Goal: Task Accomplishment & Management: Use online tool/utility

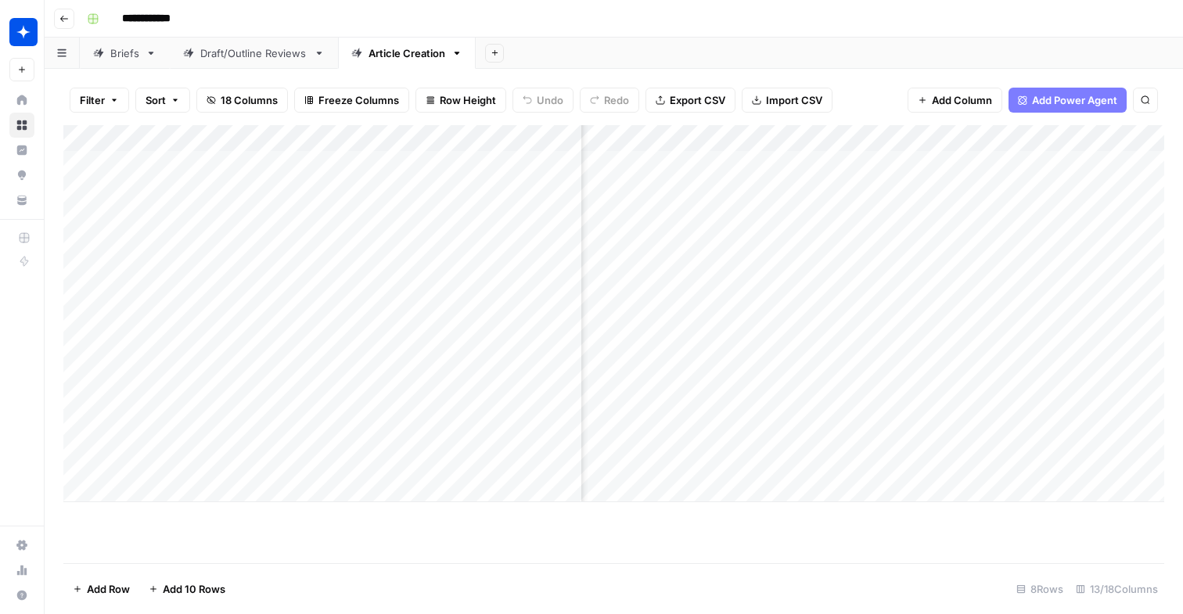
scroll to position [0, 438]
click at [250, 67] on link "Draft/Outline Reviews" at bounding box center [254, 53] width 168 height 31
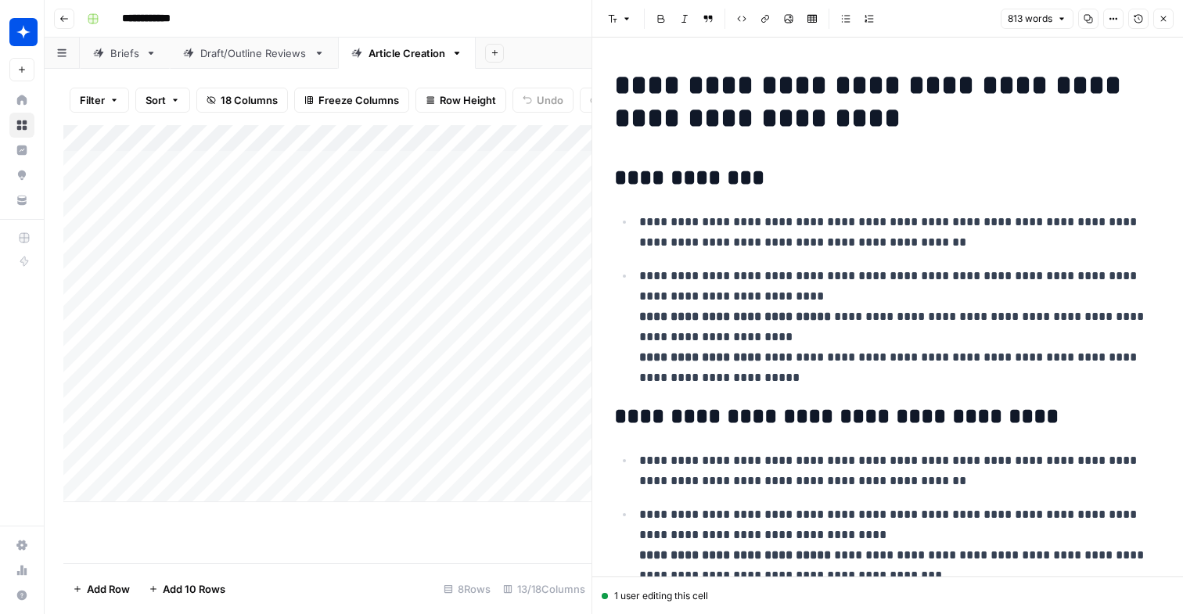
click at [219, 42] on link "Draft/Outline Reviews" at bounding box center [254, 53] width 168 height 31
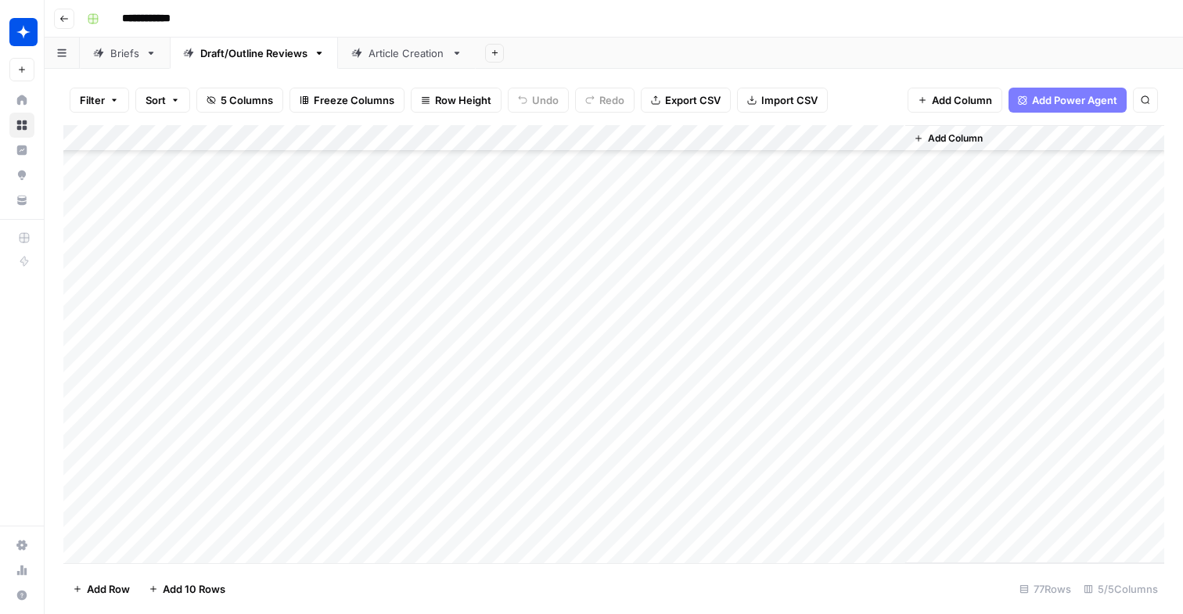
scroll to position [1663, 0]
click at [405, 54] on div "Article Creation" at bounding box center [407, 53] width 77 height 16
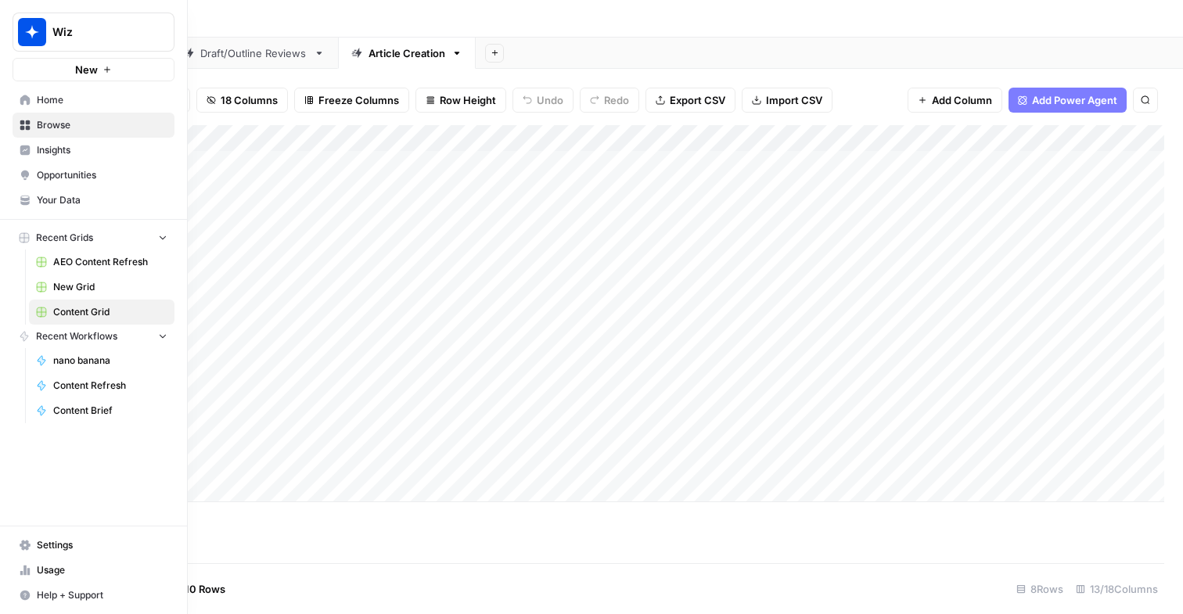
click at [68, 260] on span "AEO Content Refresh" at bounding box center [110, 262] width 114 height 14
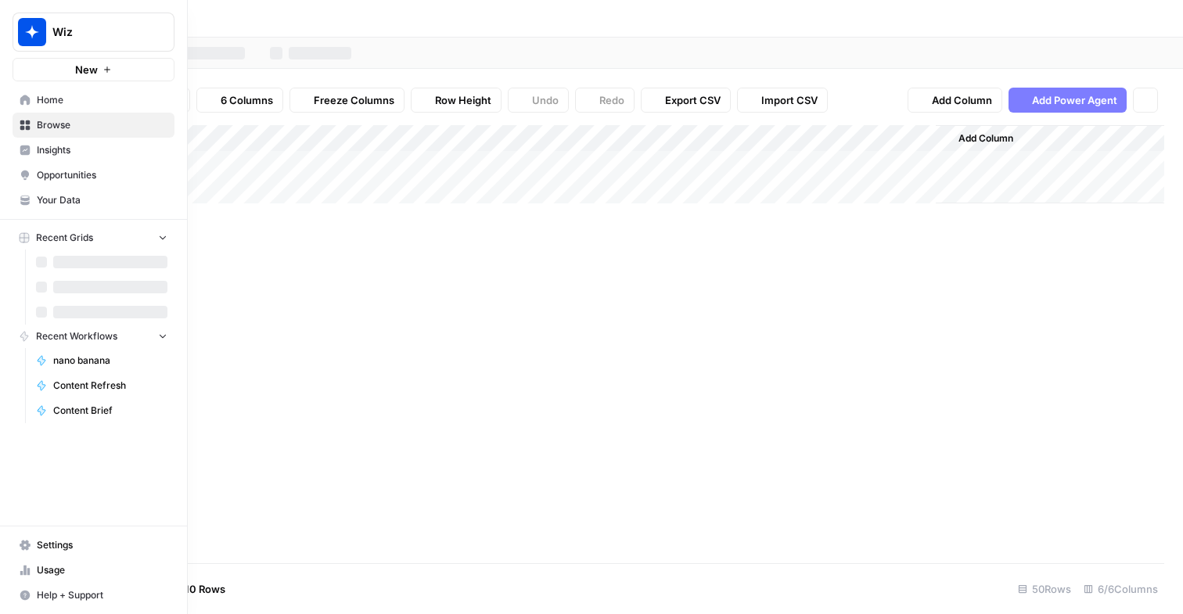
type input "**********"
click at [90, 316] on span "Content Grid" at bounding box center [110, 312] width 114 height 14
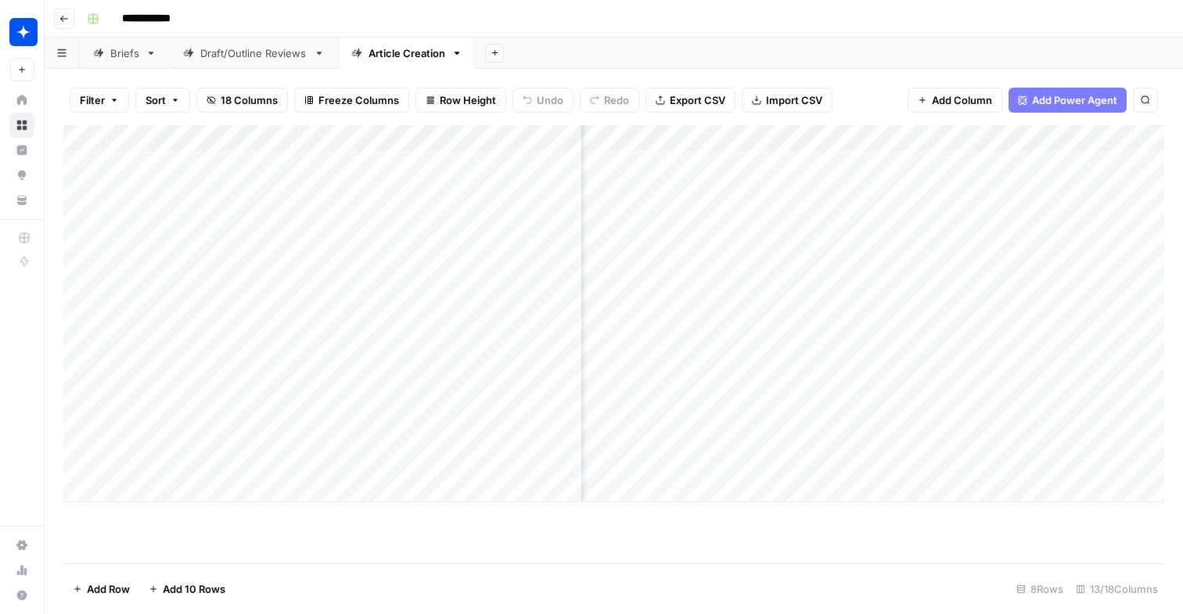
scroll to position [0, 920]
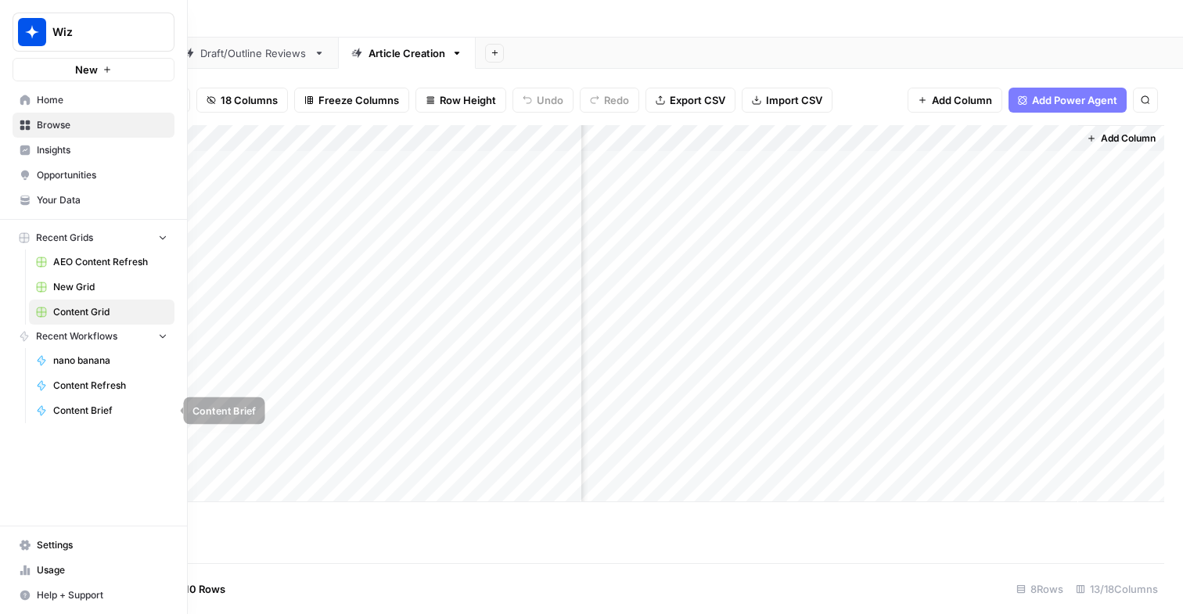
click at [92, 387] on span "Content Refresh" at bounding box center [110, 386] width 114 height 14
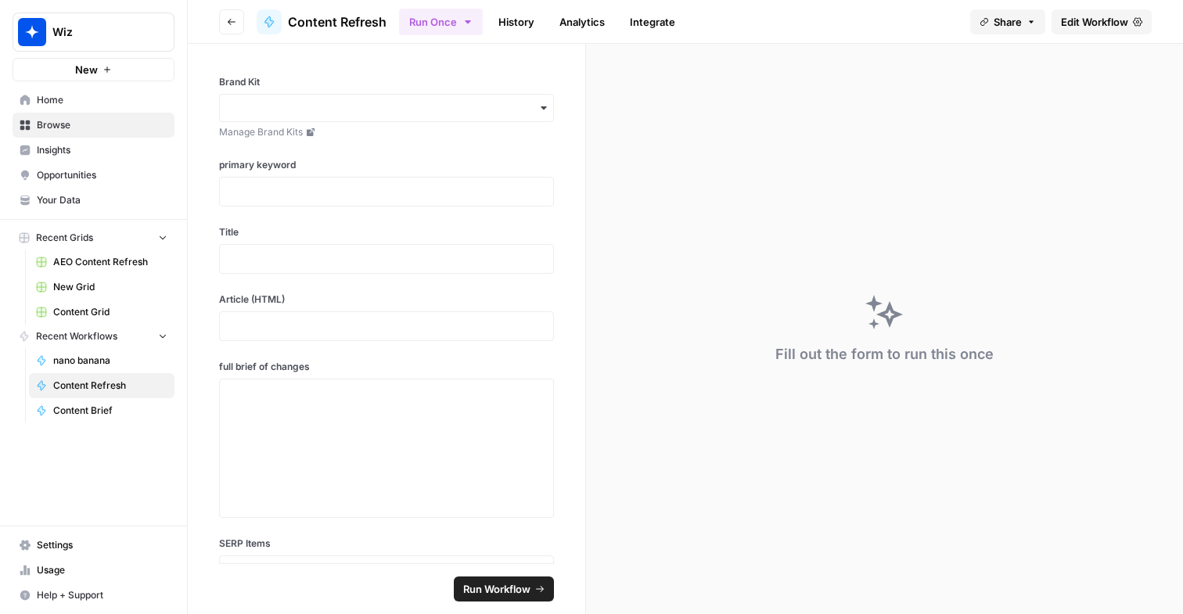
click at [76, 309] on span "Content Grid" at bounding box center [110, 312] width 114 height 14
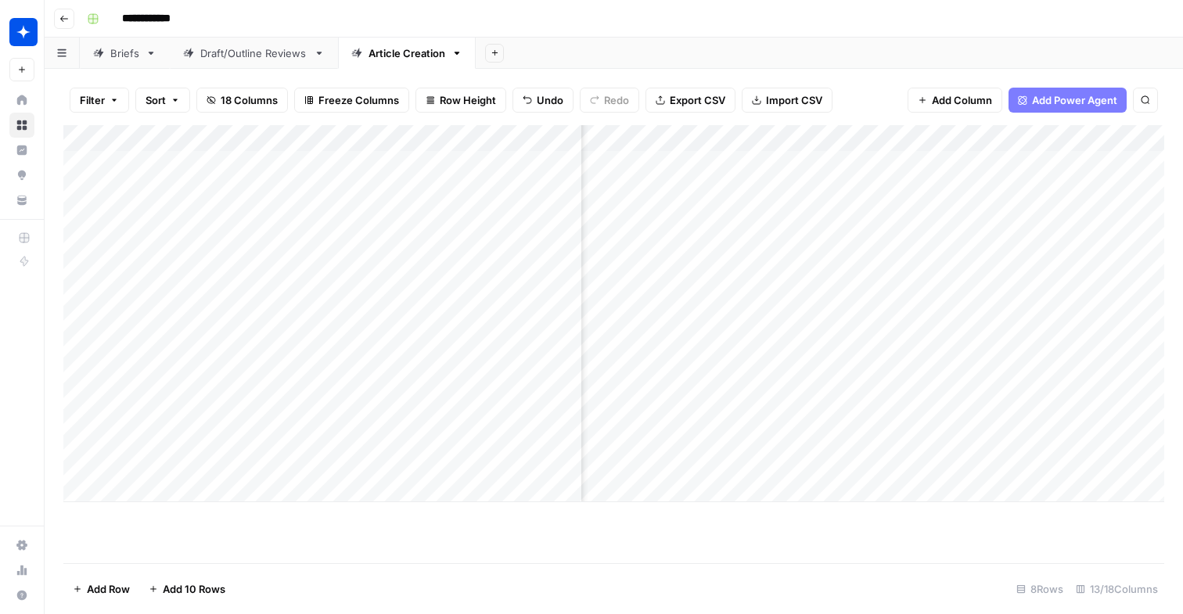
scroll to position [0, 214]
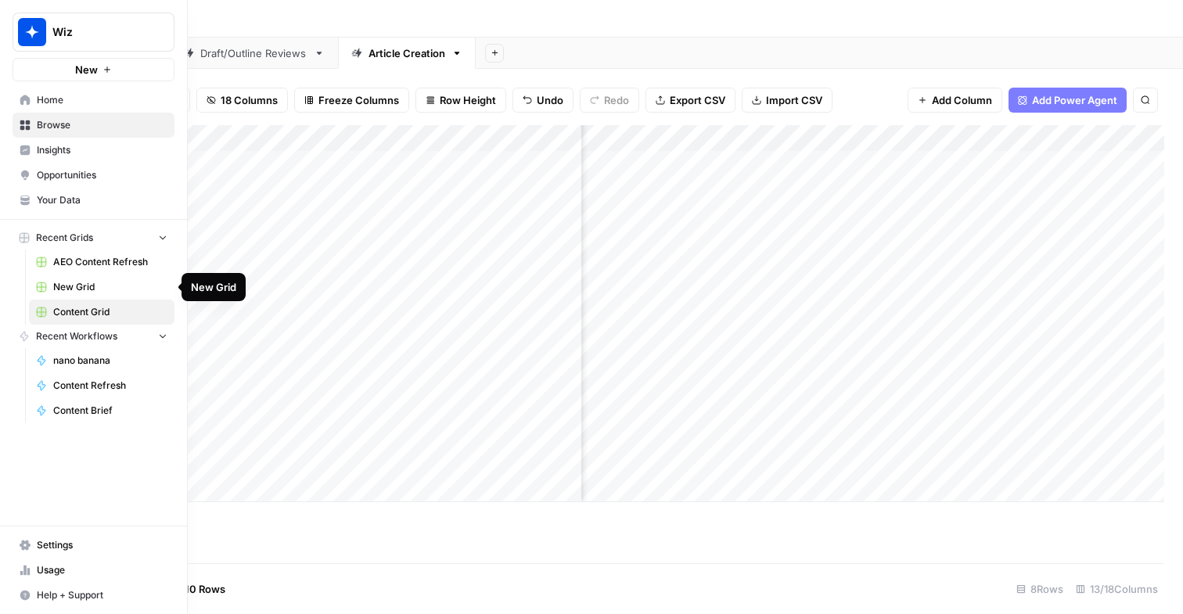
click at [54, 277] on link "New Grid" at bounding box center [102, 287] width 146 height 25
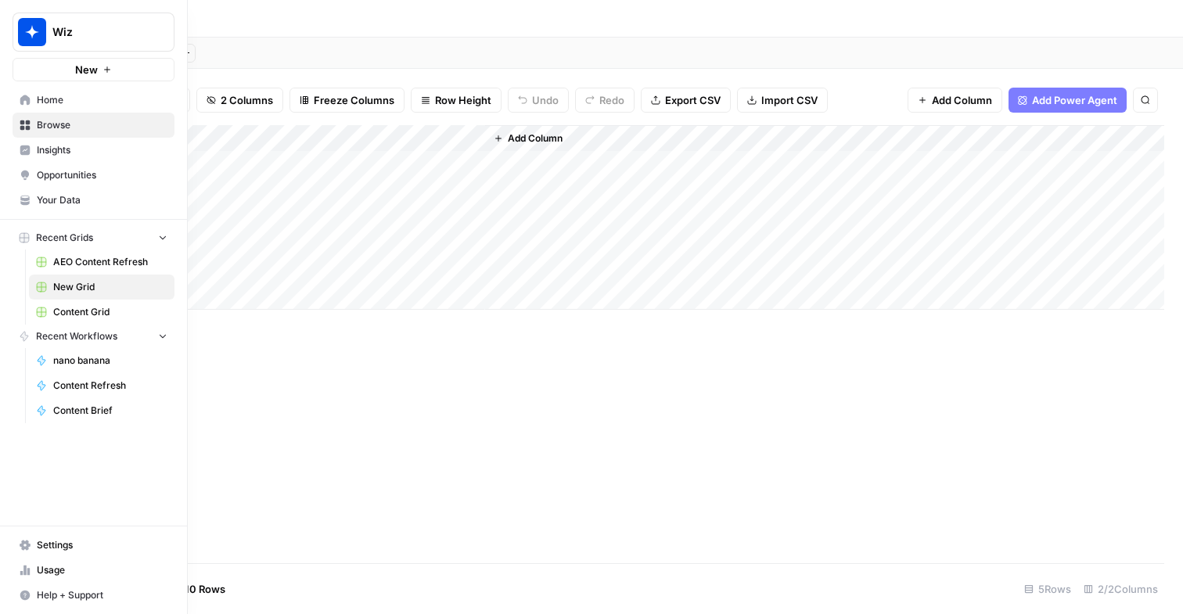
click at [60, 311] on span "Content Grid" at bounding box center [110, 312] width 114 height 14
click at [88, 245] on button "Recent Grids" at bounding box center [94, 237] width 162 height 23
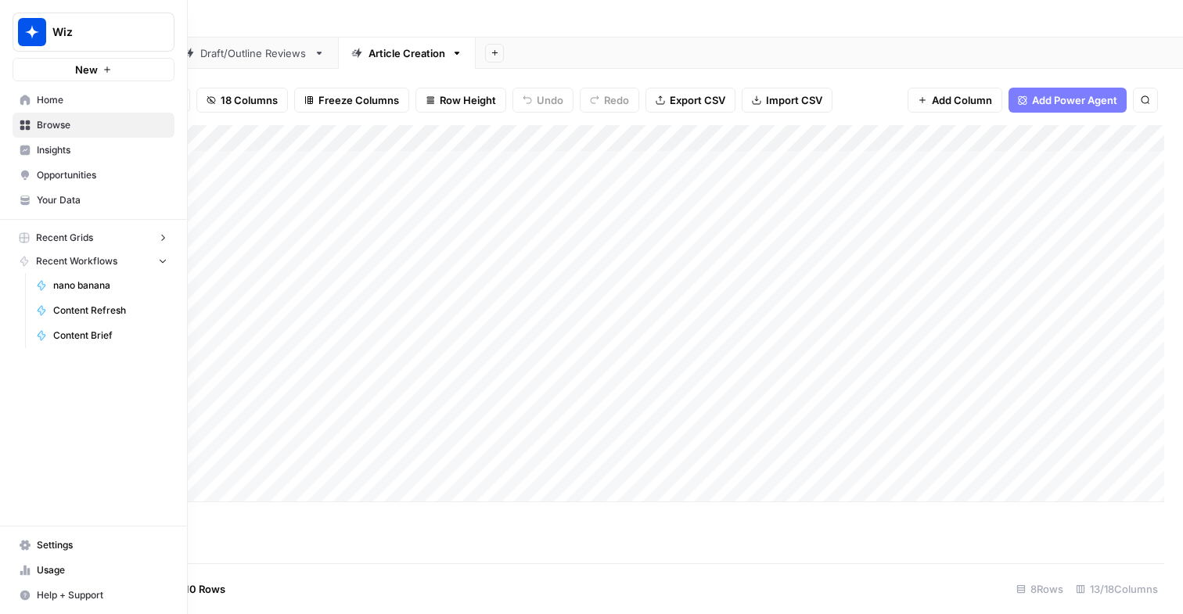
click at [88, 245] on button "Recent Grids" at bounding box center [94, 237] width 162 height 23
click at [62, 101] on span "Home" at bounding box center [102, 100] width 131 height 14
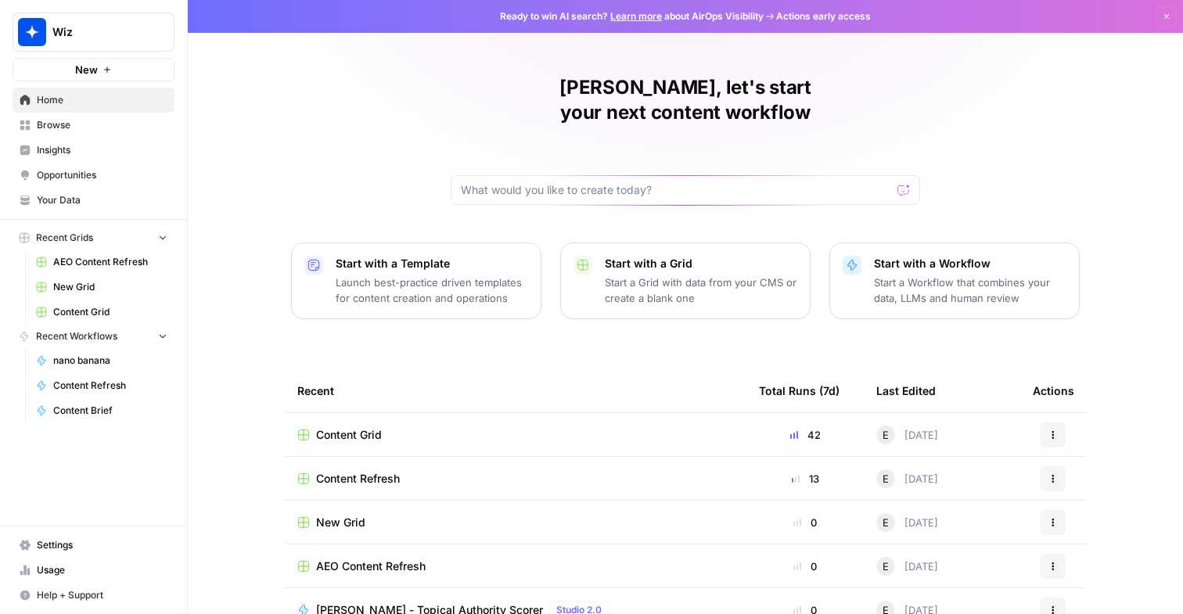
click at [427, 463] on td "Content Refresh" at bounding box center [516, 478] width 462 height 43
click at [416, 471] on div "Content Refresh" at bounding box center [515, 479] width 437 height 16
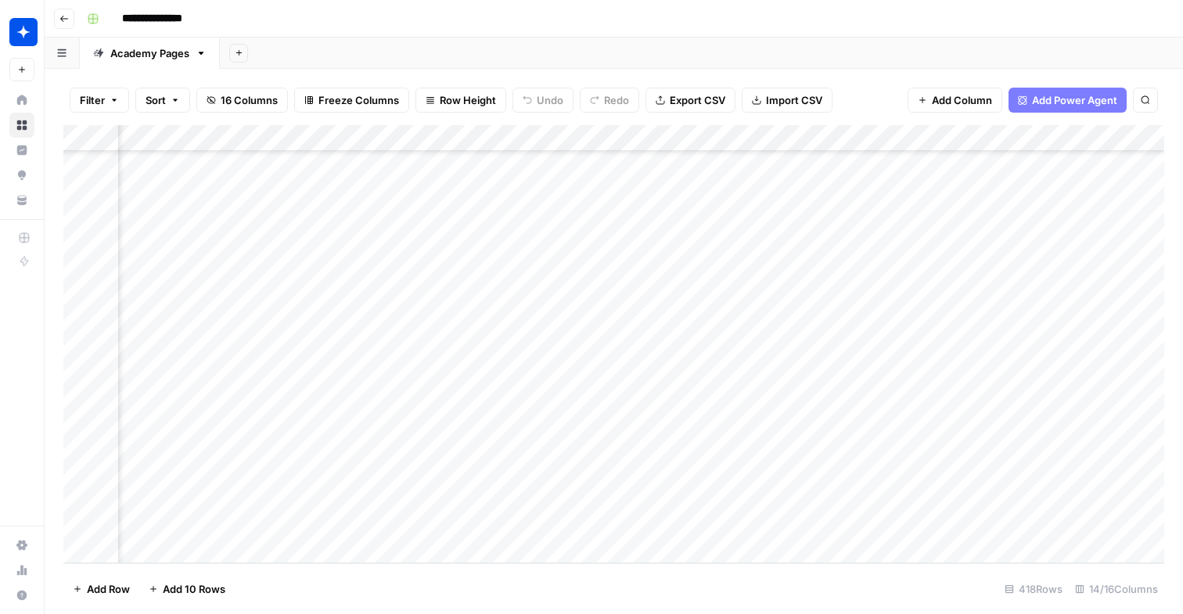
scroll to position [10738, 1108]
click at [848, 522] on div "Add Column" at bounding box center [613, 344] width 1101 height 438
